Goal: Transaction & Acquisition: Subscribe to service/newsletter

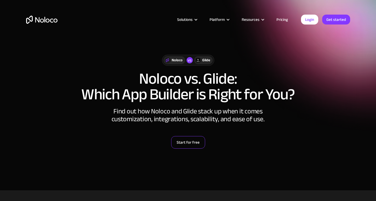
click at [197, 148] on link "Start for free" at bounding box center [188, 142] width 34 height 13
click at [203, 60] on div "Glide" at bounding box center [206, 60] width 8 height 6
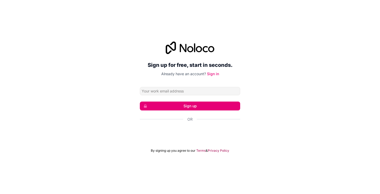
click at [311, 93] on div "Sign up for free, start in seconds. Already have an account? Sign in Sign up Or…" at bounding box center [190, 97] width 380 height 126
click at [189, 136] on div "Iniciar sesión con Google. Se abre en una nueva pestaña." at bounding box center [190, 133] width 100 height 11
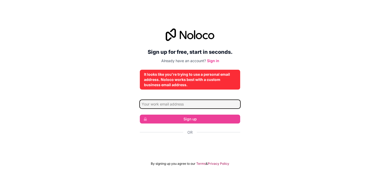
click at [193, 107] on input "Email address" at bounding box center [190, 104] width 100 height 8
type input "[EMAIL_ADDRESS][DOMAIN_NAME]"
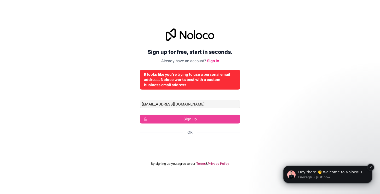
click at [314, 172] on span "Hey there 👋 Welcome to Noloco! If you have any questions, just reply to this me…" at bounding box center [331, 180] width 67 height 20
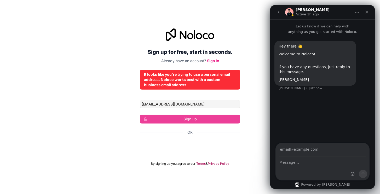
click at [279, 13] on icon "go back" at bounding box center [279, 12] width 2 height 3
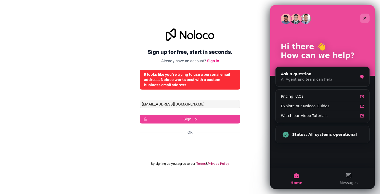
click at [364, 16] on icon "Close" at bounding box center [365, 18] width 4 height 4
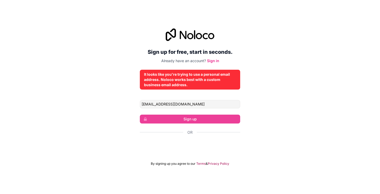
click at [212, 63] on p "Already have an account? Sign in" at bounding box center [190, 60] width 100 height 5
click at [212, 61] on link "Sign in" at bounding box center [213, 61] width 12 height 4
